Goal: Task Accomplishment & Management: Use online tool/utility

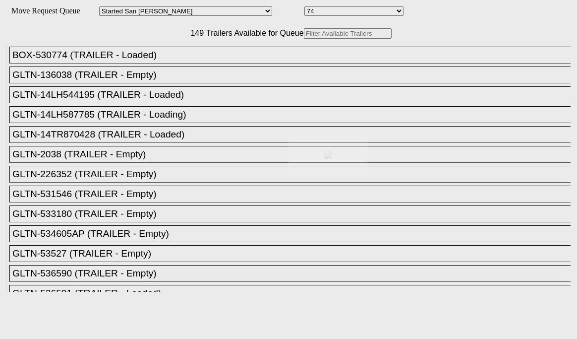
click at [155, 56] on body "Move Request Queue Area Started [GEOGRAPHIC_DATA][PERSON_NAME][PERSON_NAME] [GE…" at bounding box center [288, 167] width 569 height 327
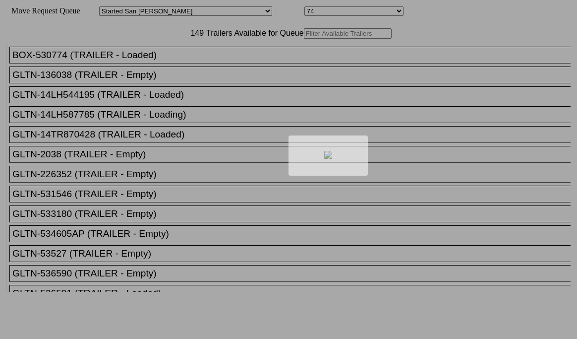
click at [154, 56] on div at bounding box center [288, 169] width 577 height 339
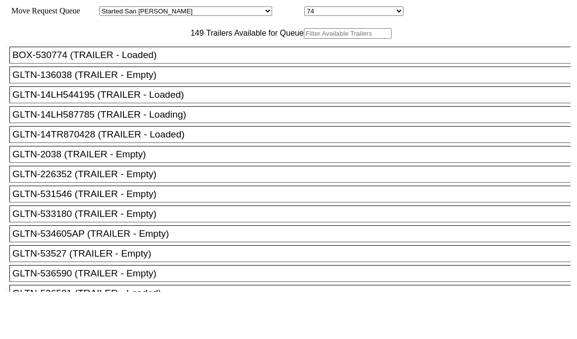
click at [304, 39] on input "text" at bounding box center [348, 33] width 88 height 10
paste input "240296"
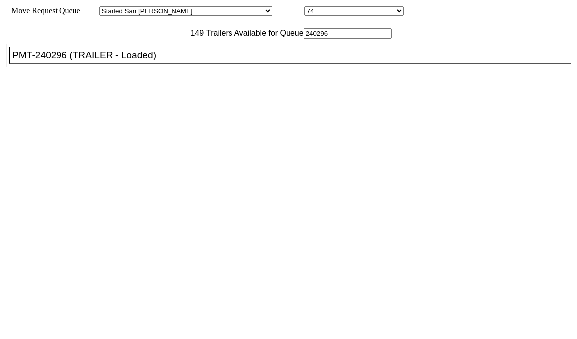
type input "240296"
click at [133, 60] on div "PMT-240296 (TRAILER - Loaded)" at bounding box center [294, 55] width 564 height 11
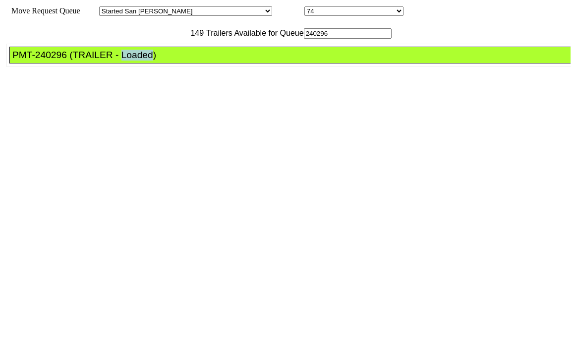
click at [133, 60] on div "PMT-240296 (TRAILER - Loaded)" at bounding box center [294, 55] width 564 height 11
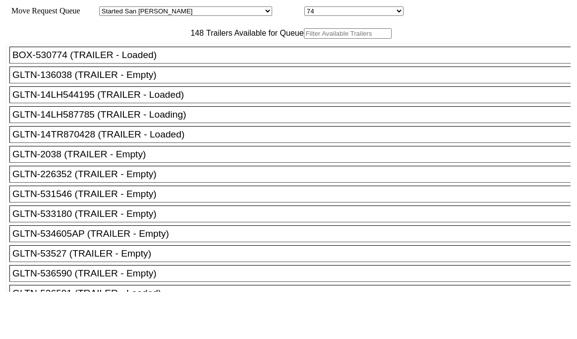
click at [304, 39] on input "text" at bounding box center [348, 33] width 88 height 10
paste input "STTU431600"
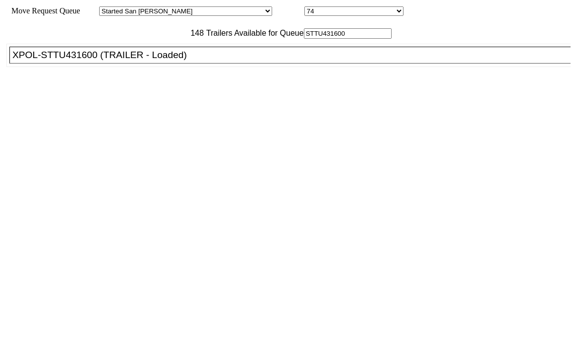
type input "STTU431600"
click at [122, 60] on div "XPOL-STTU431600 (TRAILER - Loaded)" at bounding box center [294, 55] width 564 height 11
